Goal: Find contact information: Find contact information

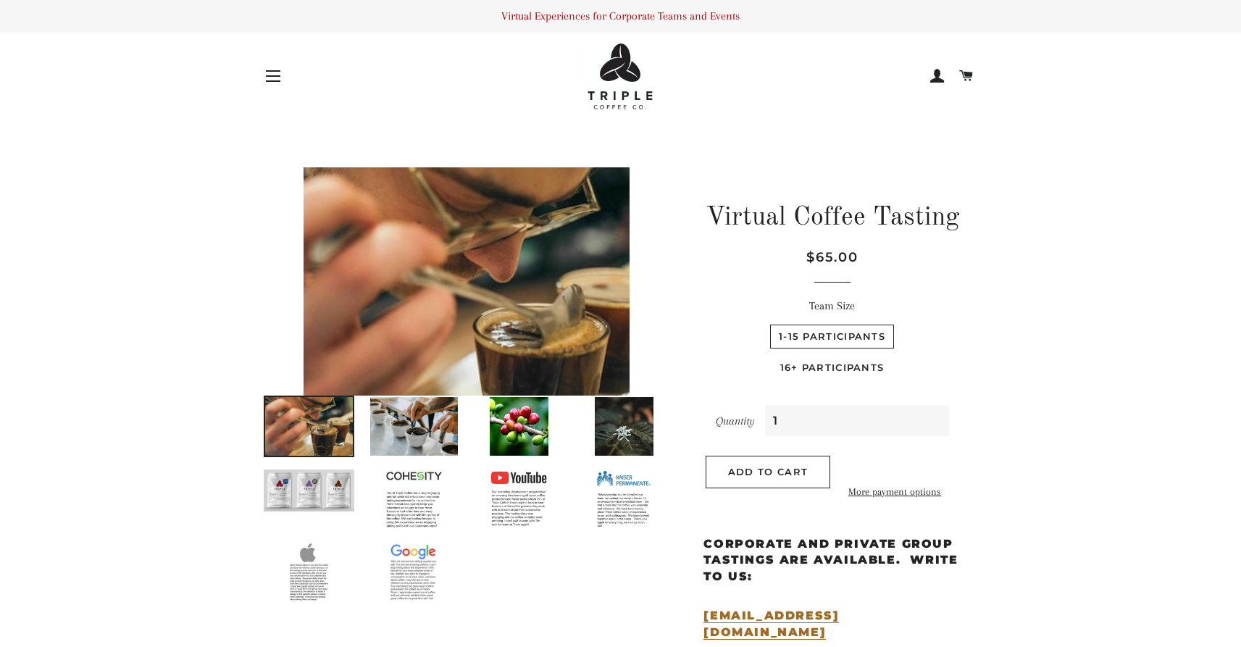
click at [325, 472] on img at bounding box center [309, 490] width 94 height 45
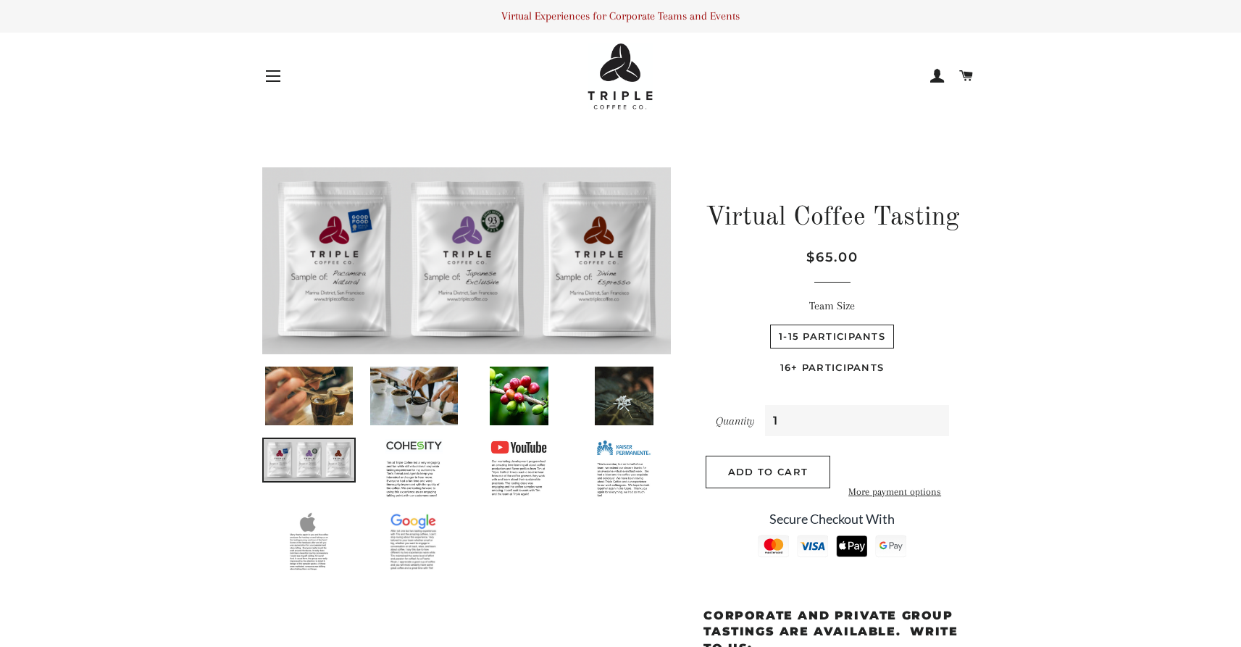
click at [411, 431] on ul at bounding box center [461, 473] width 420 height 217
click at [448, 453] on link at bounding box center [414, 469] width 94 height 62
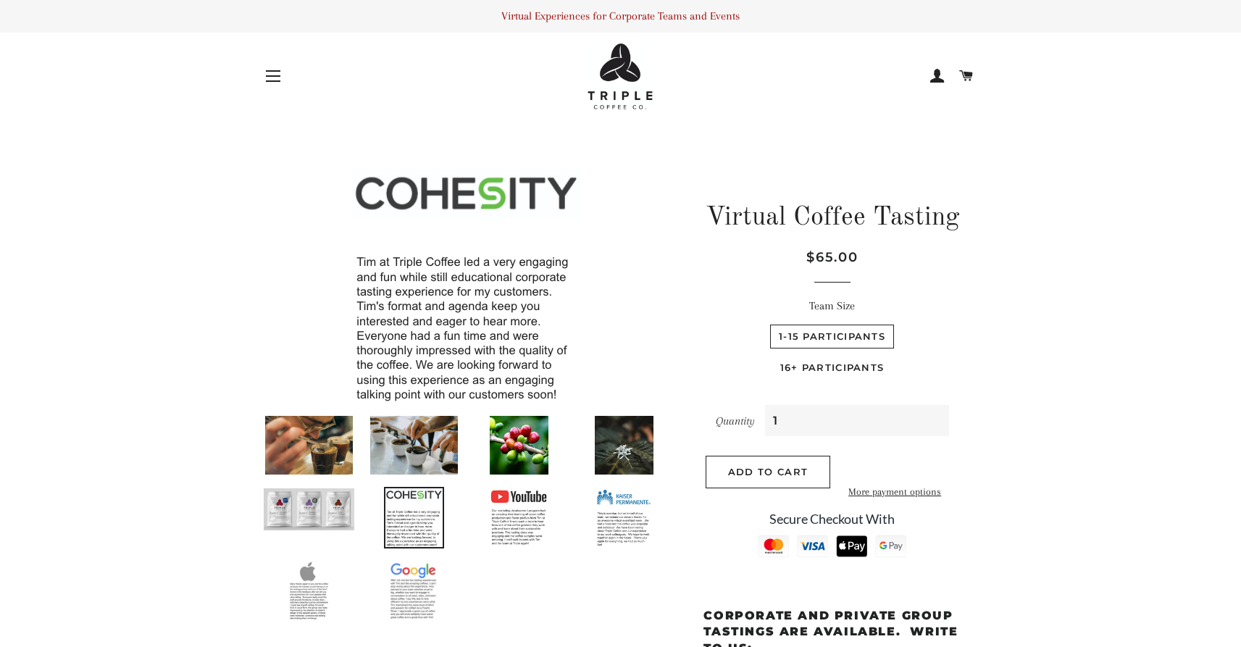
click at [817, 364] on label "16+ Participants" at bounding box center [832, 368] width 122 height 24
click at [897, 323] on Participants "16+ Participants" at bounding box center [897, 322] width 1 height 1
radio Participants "true"
click at [501, 460] on img at bounding box center [519, 445] width 62 height 62
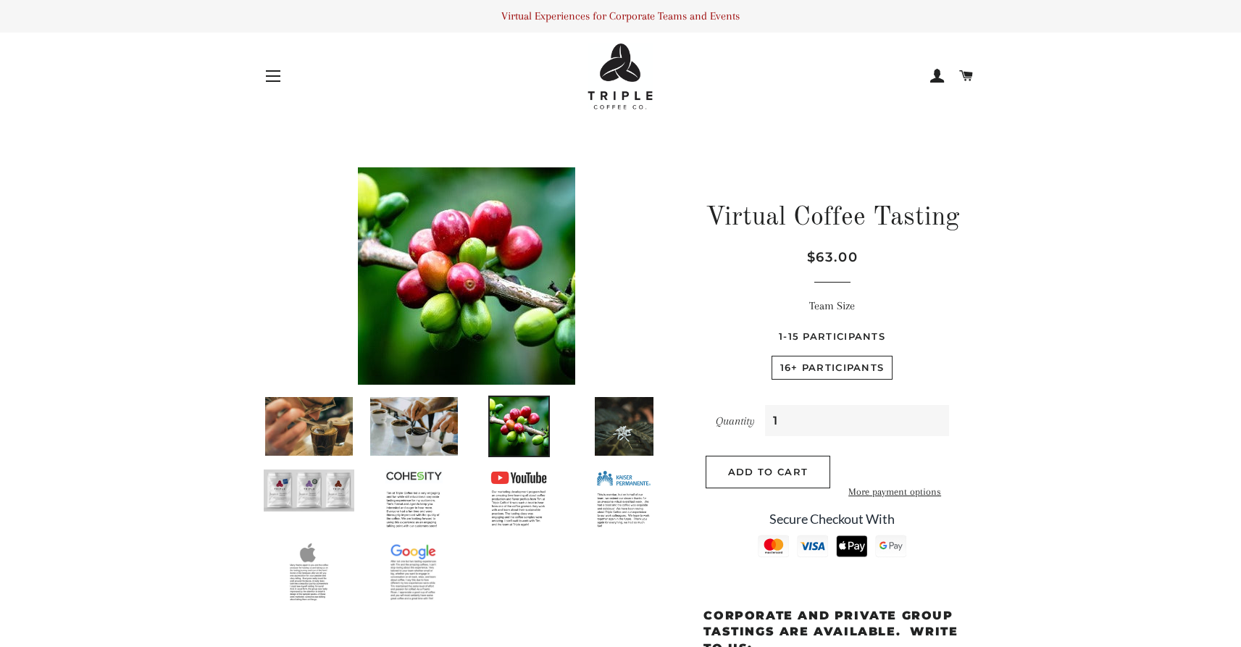
click at [623, 464] on ul at bounding box center [461, 503] width 420 height 217
click at [632, 472] on img at bounding box center [624, 499] width 58 height 62
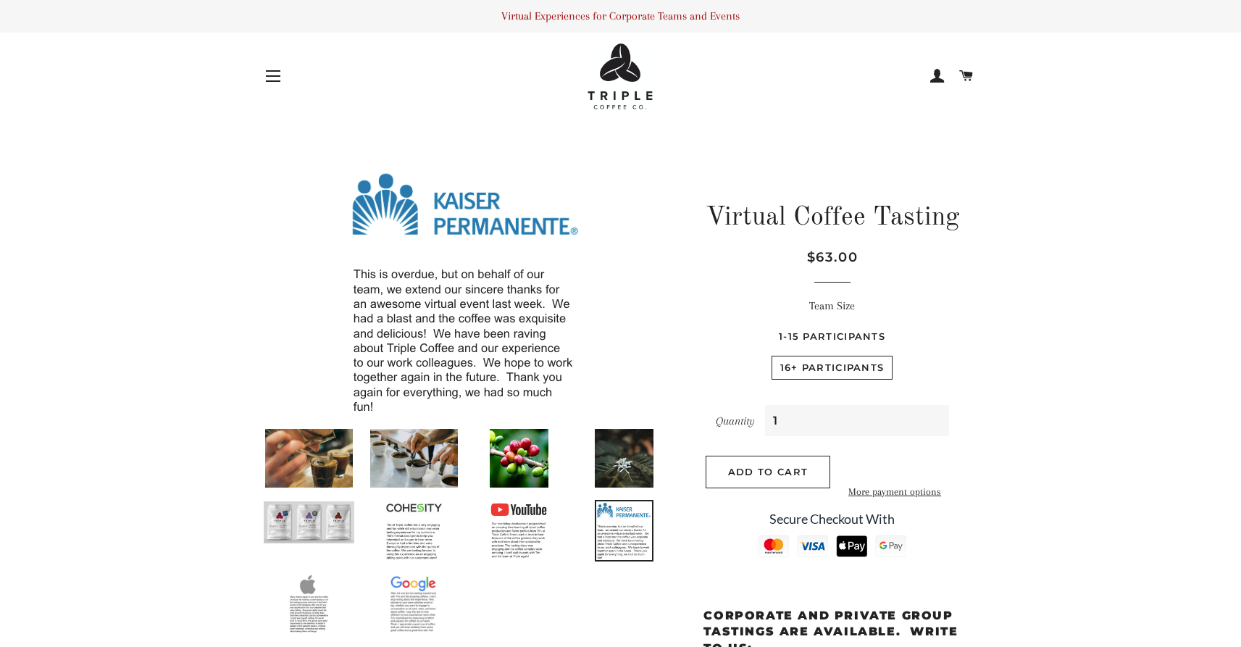
click at [311, 580] on img at bounding box center [309, 603] width 43 height 62
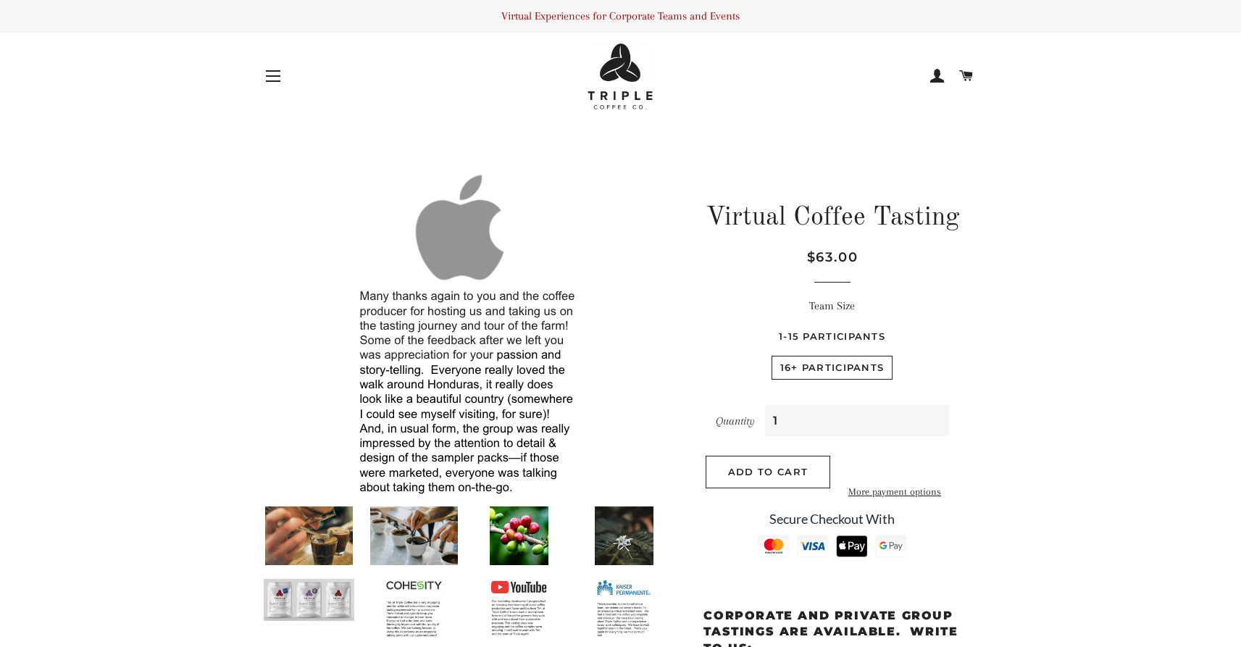
click at [420, 592] on img at bounding box center [413, 608] width 59 height 62
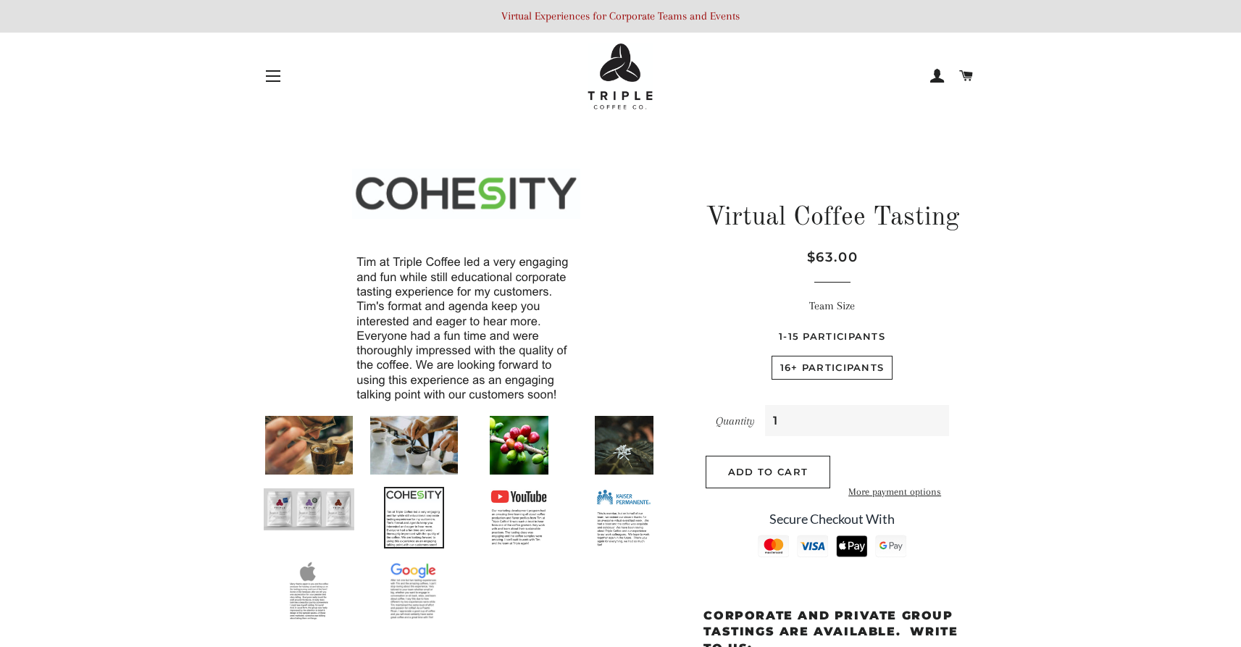
click at [627, 12] on p "Virtual Experiences for Corporate Teams and Events" at bounding box center [620, 16] width 1241 height 33
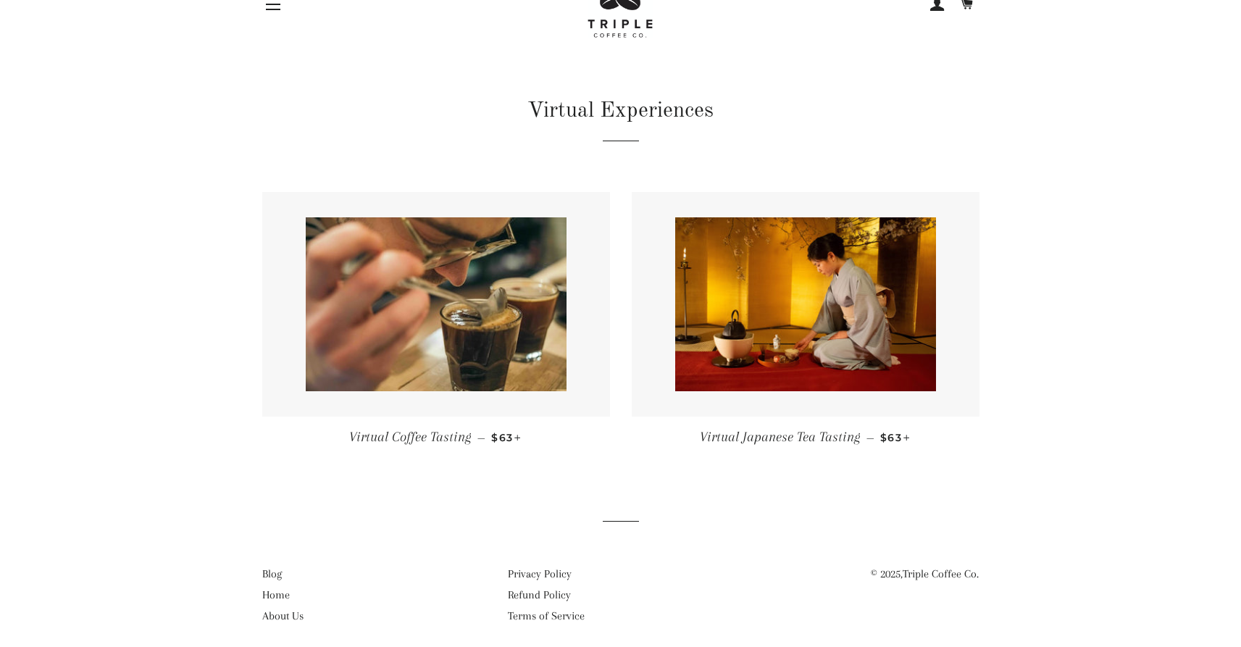
scroll to position [83, 0]
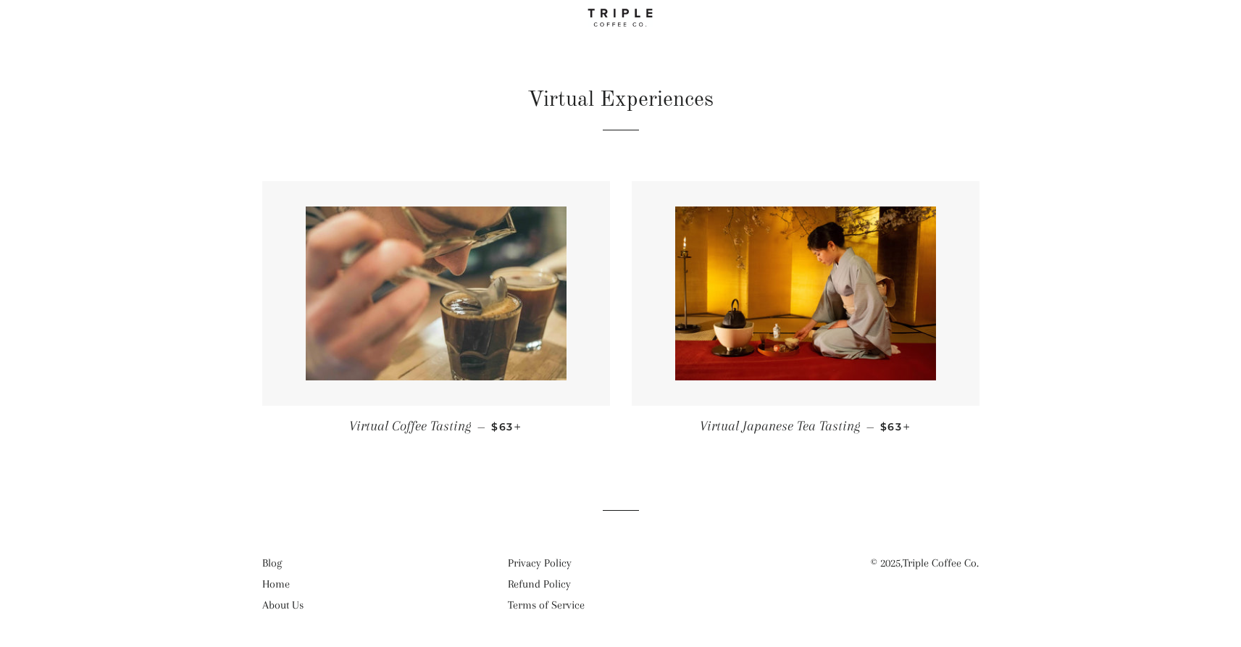
click at [501, 283] on img at bounding box center [436, 293] width 261 height 174
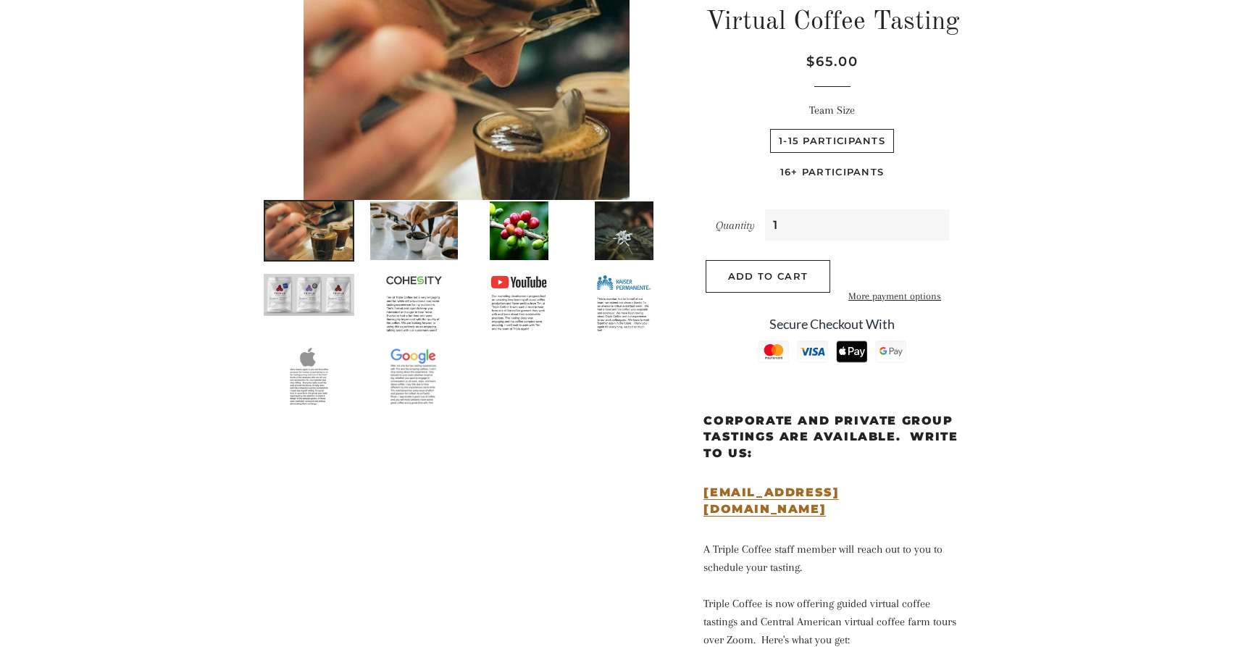
scroll to position [537, 0]
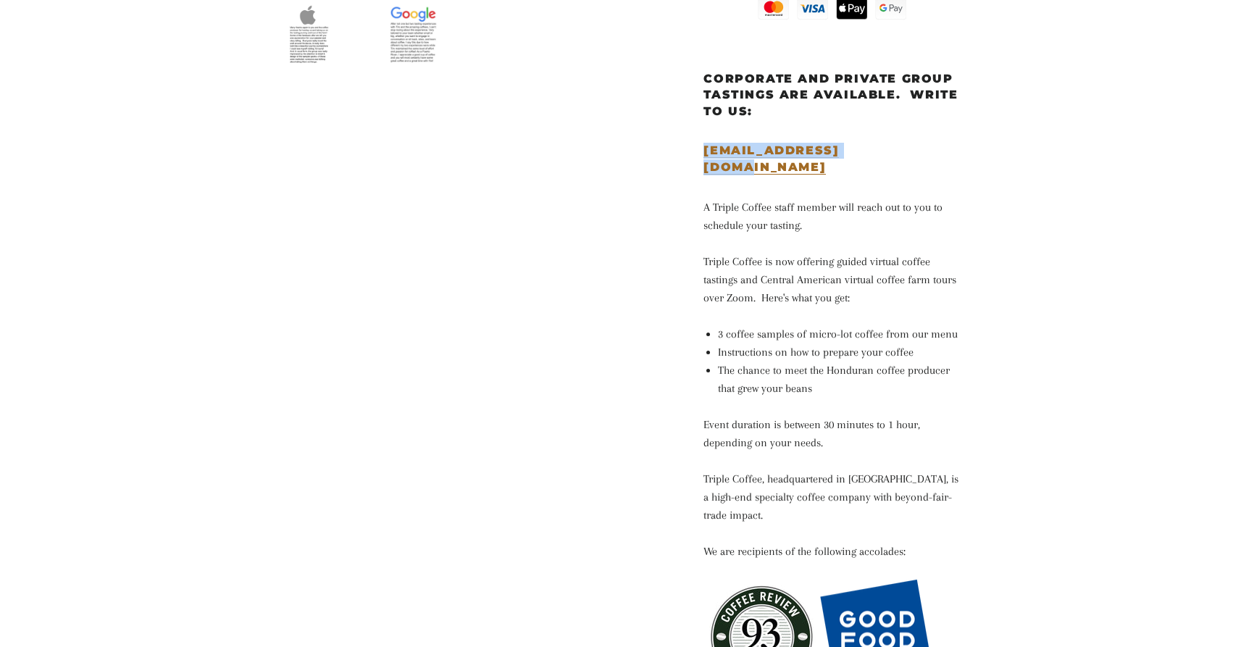
drag, startPoint x: 903, startPoint y: 166, endPoint x: 716, endPoint y: 146, distance: 187.3
click at [716, 146] on div "Corporate and private group tastings are available. Write to us: team@triplecof…" at bounding box center [831, 504] width 257 height 866
copy strong "[EMAIL_ADDRESS][DOMAIN_NAME]"
